Goal: Information Seeking & Learning: Find specific fact

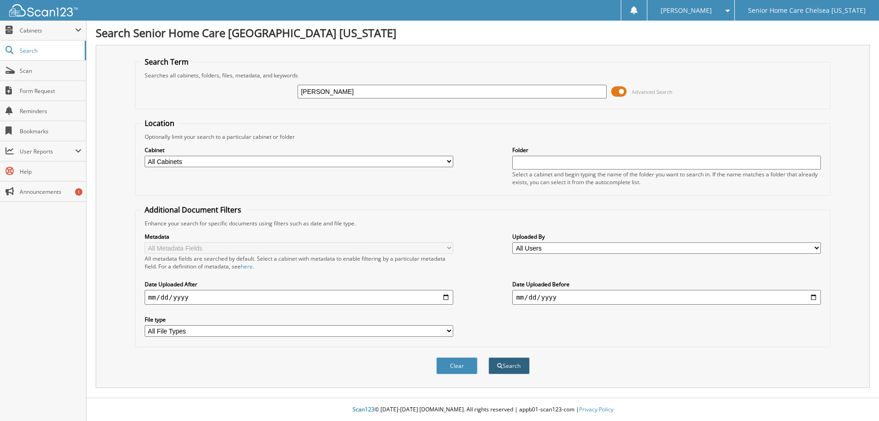
type input "[PERSON_NAME]"
click at [500, 365] on span "submit" at bounding box center [499, 365] width 5 height 5
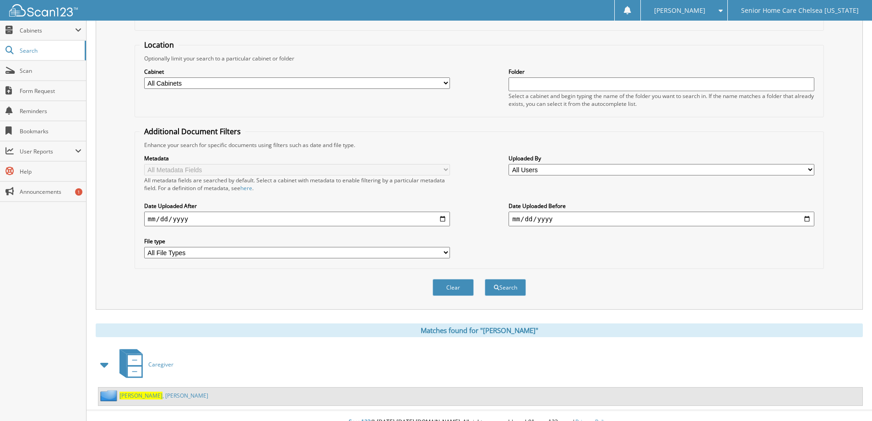
scroll to position [91, 0]
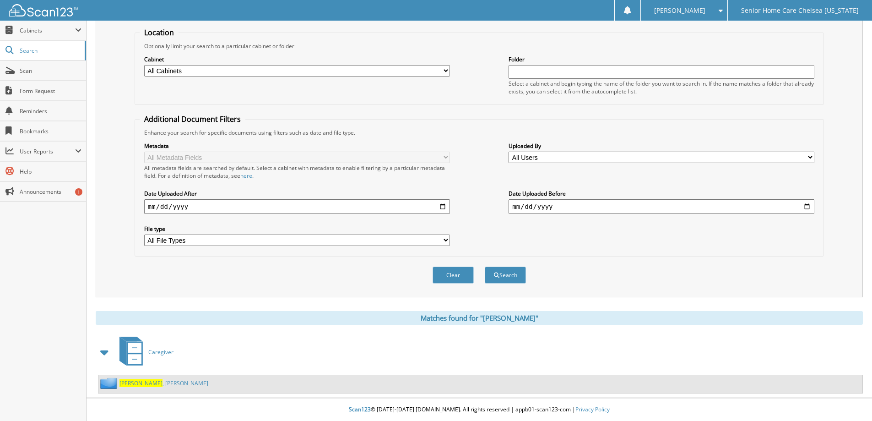
click at [133, 384] on span "Sorto" at bounding box center [140, 383] width 43 height 8
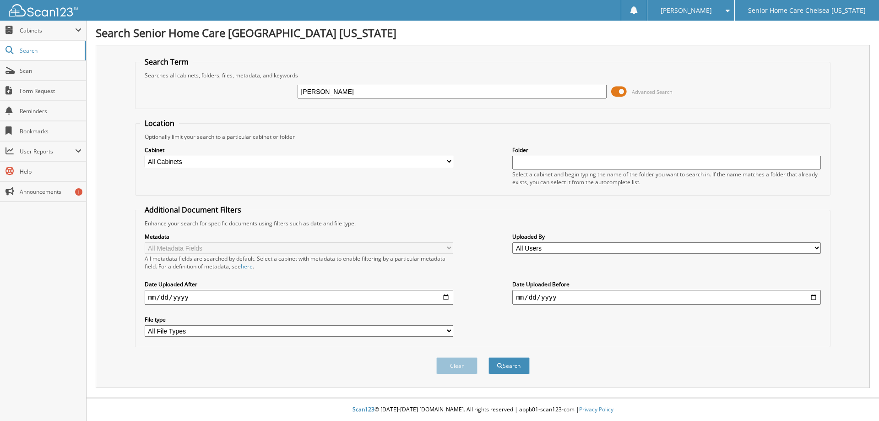
click at [329, 94] on input "[PERSON_NAME]" at bounding box center [451, 92] width 308 height 14
type input "s"
type input "[PERSON_NAME]"
click at [516, 363] on button "Search" at bounding box center [508, 365] width 41 height 17
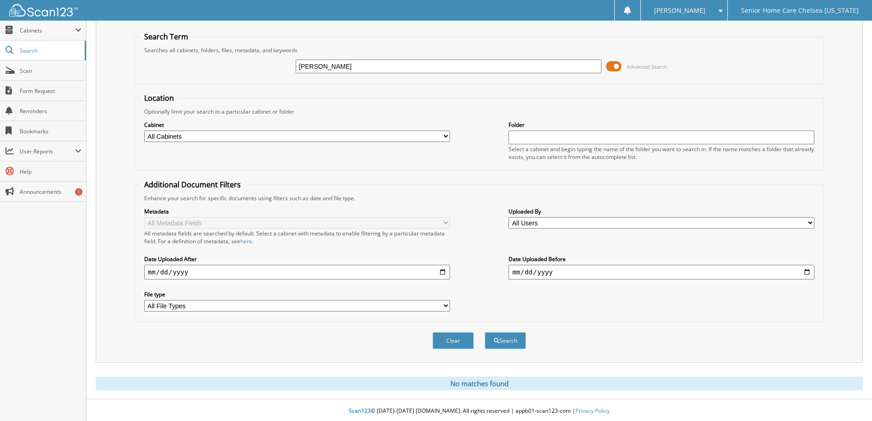
scroll to position [27, 0]
click at [366, 68] on input "[PERSON_NAME]" at bounding box center [449, 65] width 306 height 14
type input "d"
type input "[PERSON_NAME]"
click at [485, 330] on button "Search" at bounding box center [505, 338] width 41 height 17
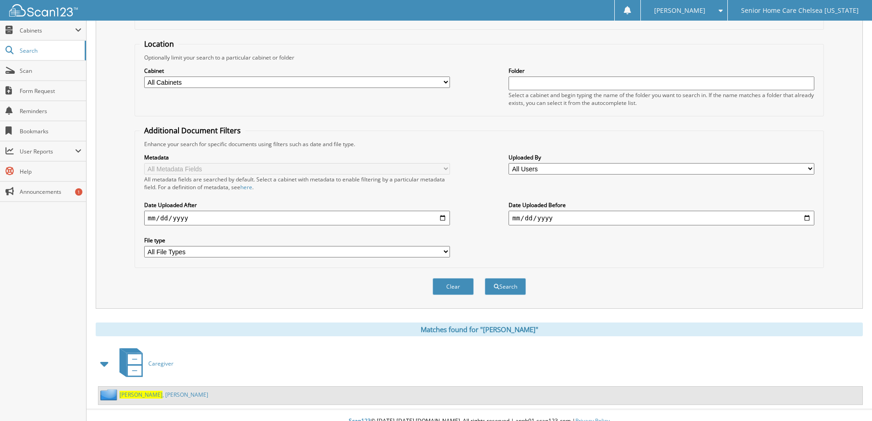
scroll to position [91, 0]
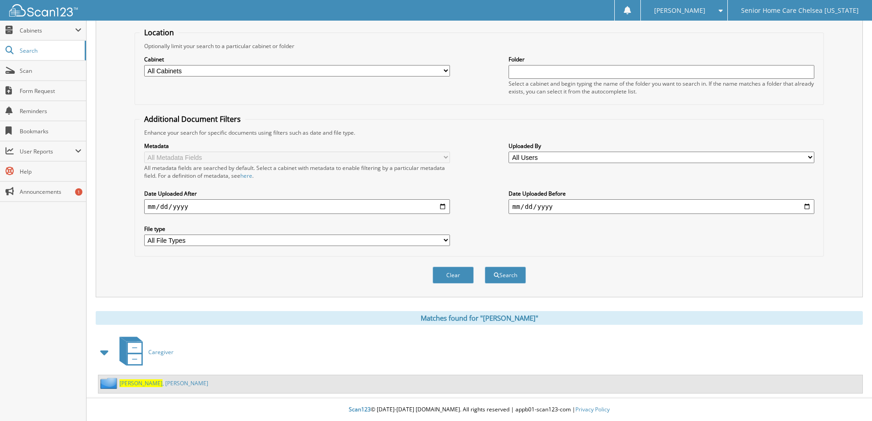
click at [132, 380] on span "[PERSON_NAME]" at bounding box center [140, 383] width 43 height 8
